Goal: Task Accomplishment & Management: Manage account settings

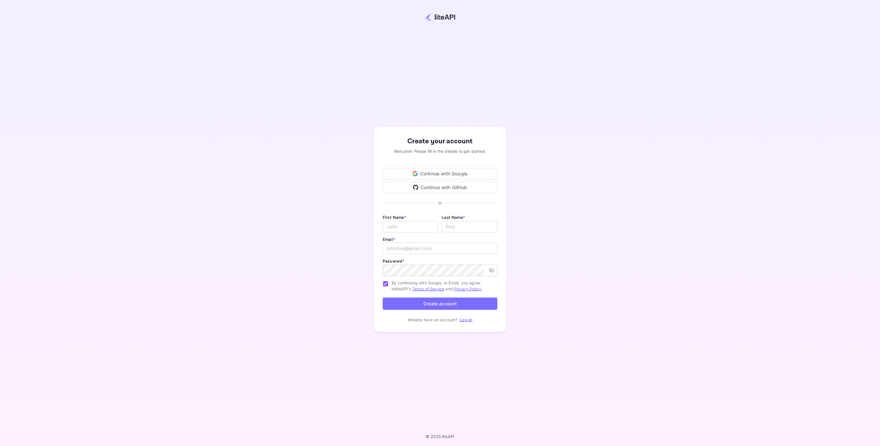
click at [424, 169] on div "Continue with Google" at bounding box center [440, 173] width 115 height 11
click at [460, 172] on div "Continue with Google" at bounding box center [440, 173] width 115 height 11
drag, startPoint x: 463, startPoint y: 156, endPoint x: 474, endPoint y: 158, distance: 11.6
click at [447, 19] on img at bounding box center [440, 17] width 30 height 8
click at [441, 14] on img at bounding box center [440, 17] width 30 height 8
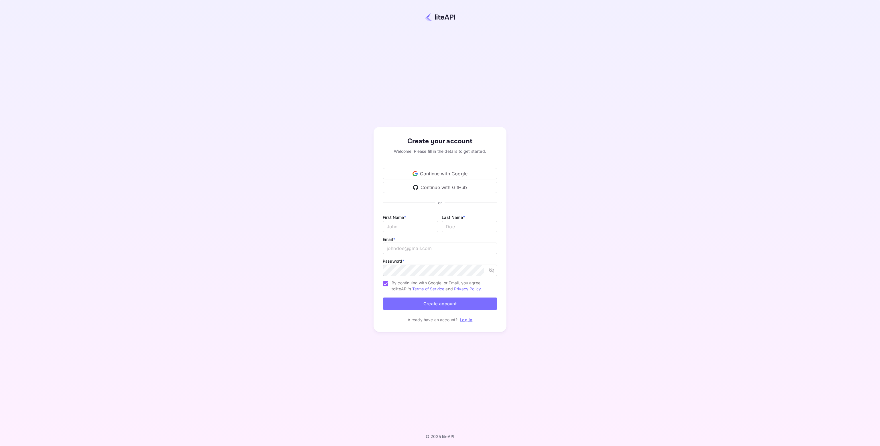
click at [424, 20] on div at bounding box center [439, 17] width 829 height 16
click at [441, 170] on div "Continue with Google" at bounding box center [440, 173] width 115 height 11
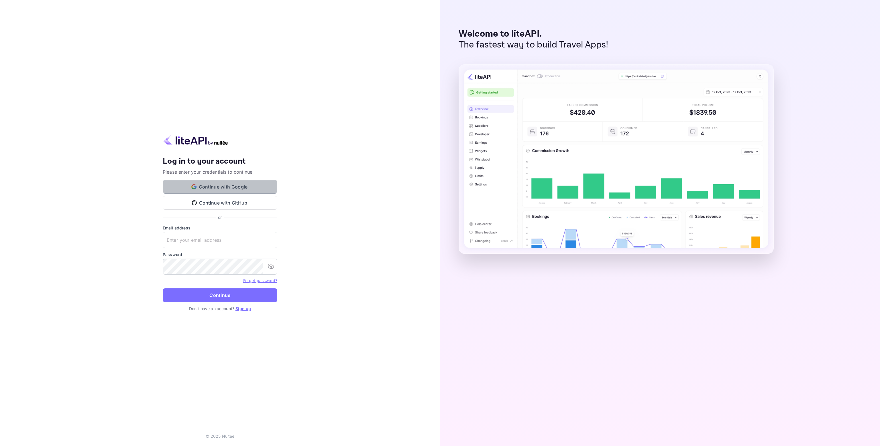
click at [198, 182] on button "Continue with Google" at bounding box center [220, 187] width 115 height 14
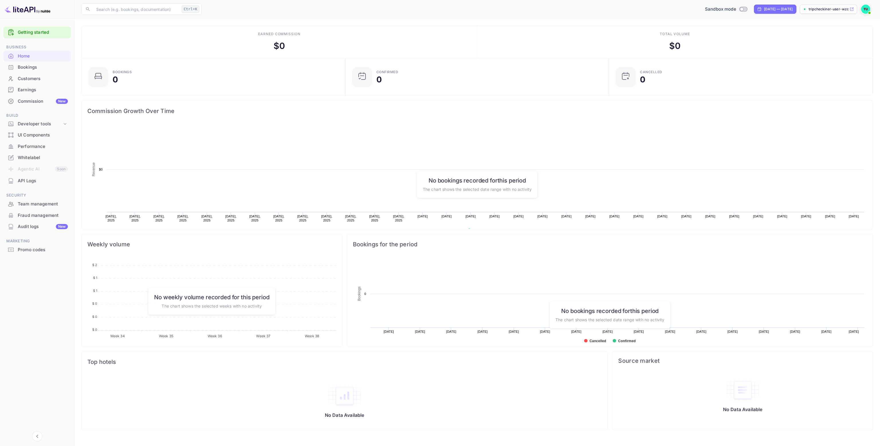
scroll to position [89, 256]
click at [34, 159] on div "Whitelabel" at bounding box center [43, 158] width 50 height 7
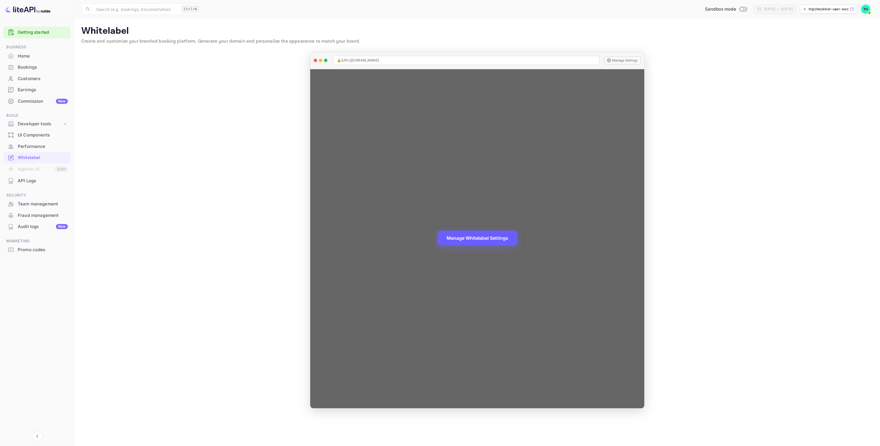
click at [488, 240] on button "Manage Whitelabel Settings" at bounding box center [477, 238] width 80 height 15
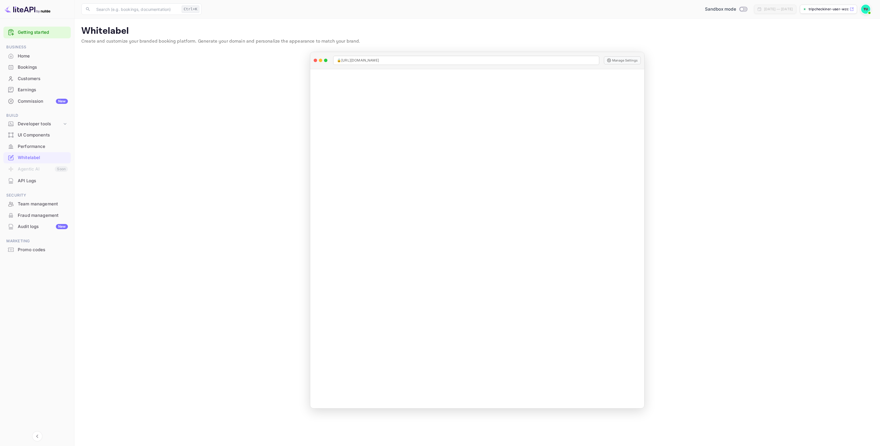
click at [8, 51] on div "Home" at bounding box center [36, 56] width 67 height 11
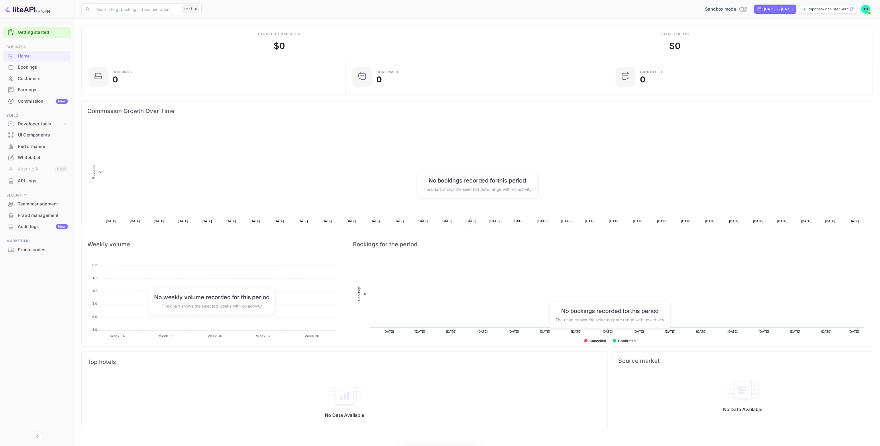
scroll to position [89, 256]
click at [19, 158] on div "Whitelabel" at bounding box center [43, 158] width 50 height 7
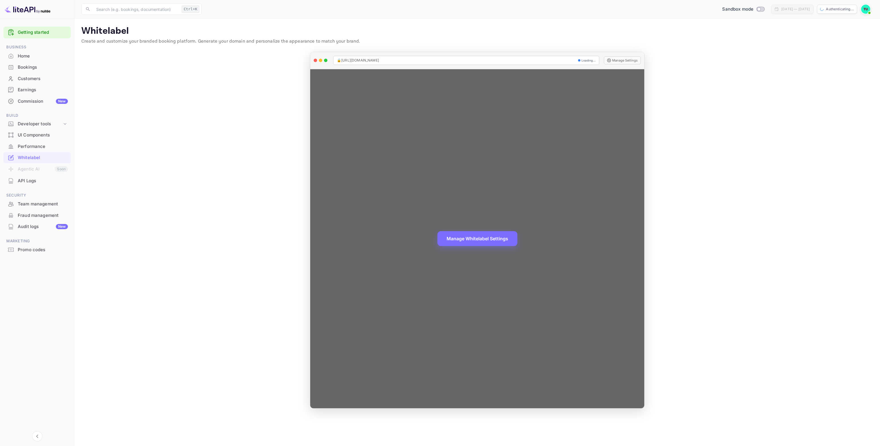
click at [474, 257] on div "Manage Whitelabel Settings" at bounding box center [477, 238] width 334 height 339
click at [478, 235] on button "Manage Whitelabel Settings" at bounding box center [477, 238] width 80 height 15
click at [478, 182] on div "Manage Whitelabel Settings" at bounding box center [477, 238] width 334 height 339
click at [490, 244] on button "Manage Whitelabel Settings" at bounding box center [477, 238] width 80 height 15
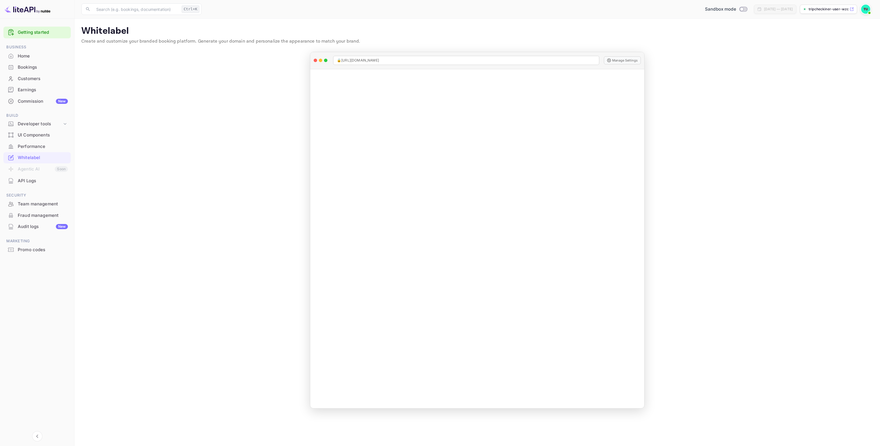
click at [862, 7] on img at bounding box center [865, 9] width 9 height 9
click at [835, 74] on div "Sign out" at bounding box center [831, 77] width 80 height 13
